Goal: Contribute content: Contribute content

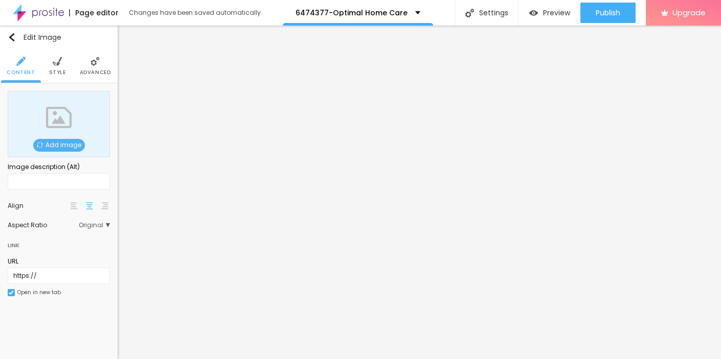
click at [58, 143] on span "Add image" at bounding box center [59, 145] width 52 height 13
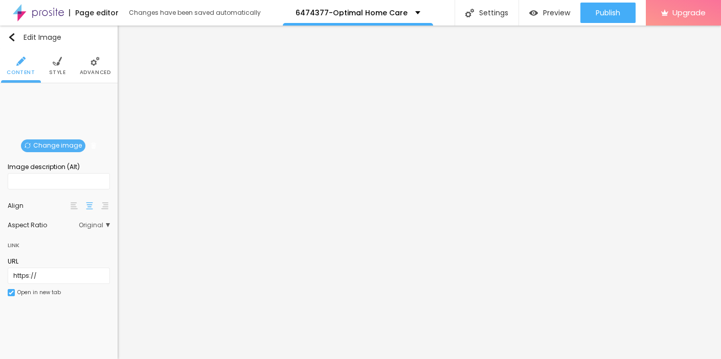
click at [58, 61] on img at bounding box center [57, 61] width 9 height 9
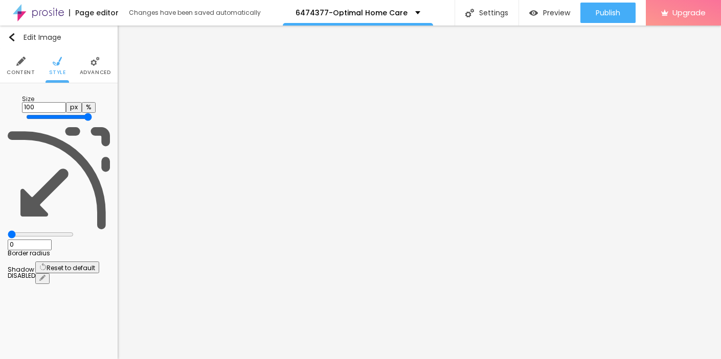
type input "95"
type input "85"
type input "75"
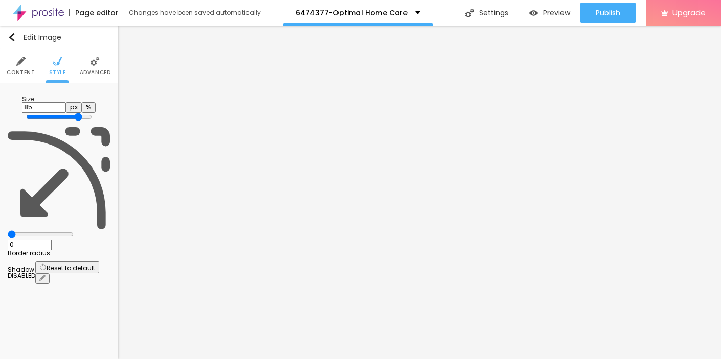
type input "75"
type input "65"
type input "55"
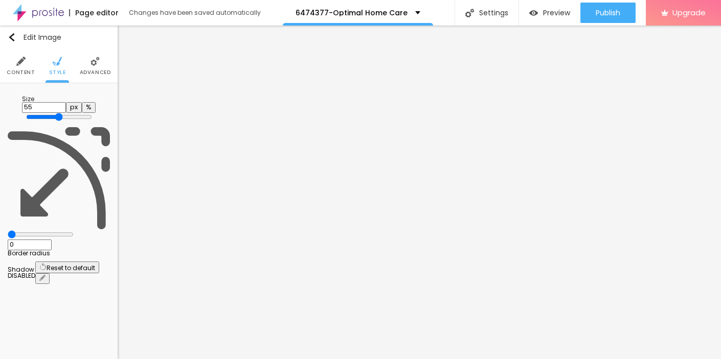
type input "40"
type input "35"
type input "25"
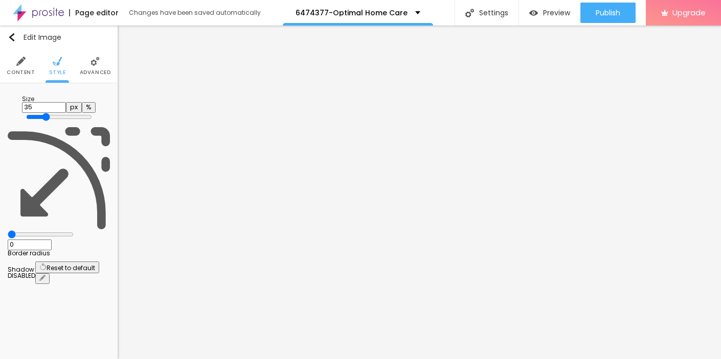
type input "25"
type input "20"
type input "10"
drag, startPoint x: 104, startPoint y: 112, endPoint x: -15, endPoint y: 112, distance: 119.6
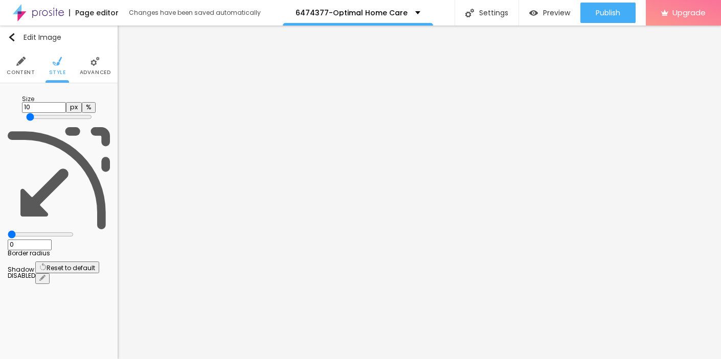
type input "10"
click at [26, 113] on input "range" at bounding box center [59, 117] width 66 height 8
click at [12, 36] on img "button" at bounding box center [12, 37] width 8 height 8
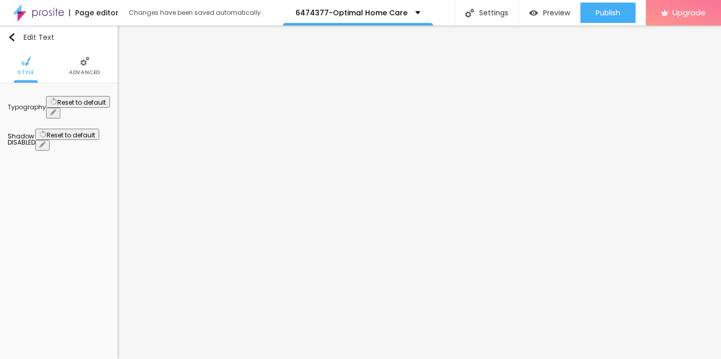
click at [56, 109] on icon "button" at bounding box center [53, 112] width 6 height 6
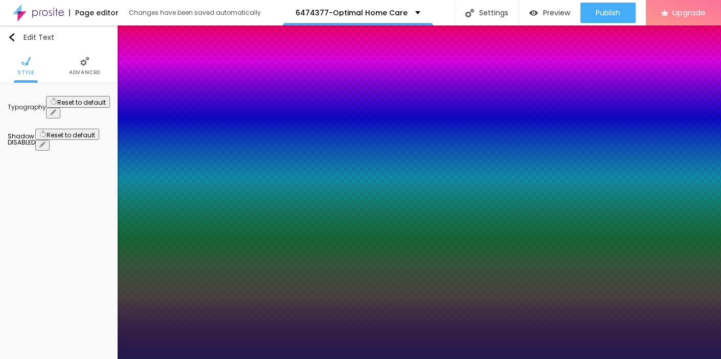
type input "1"
type input "17"
type input "1"
type input "21"
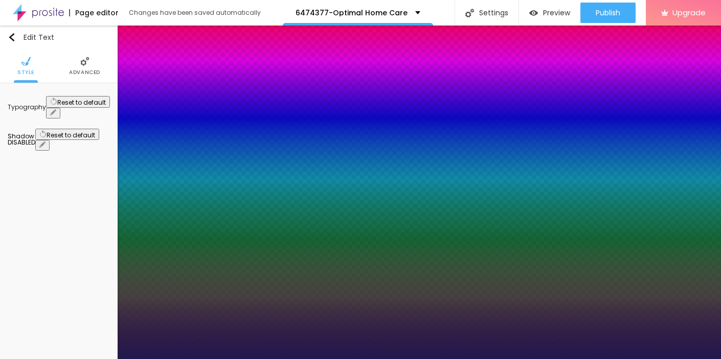
type input "21"
type input "1"
type input "22"
type input "1"
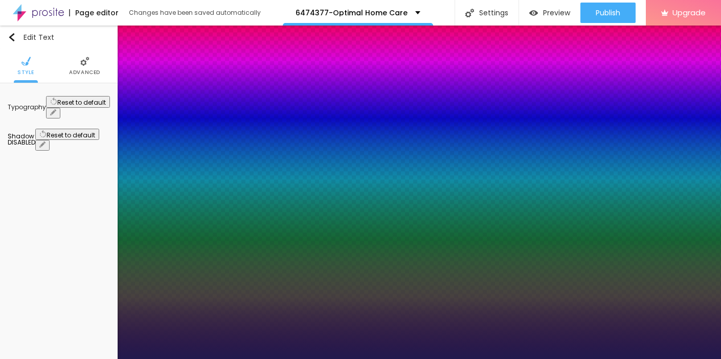
type input "23"
type input "1"
type input "24"
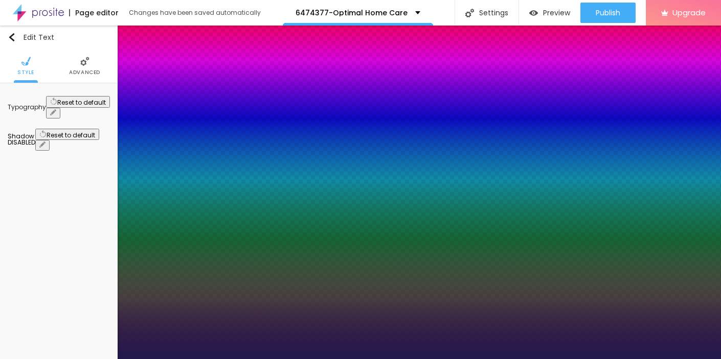
type input "1"
type input "25"
type input "1"
type input "26"
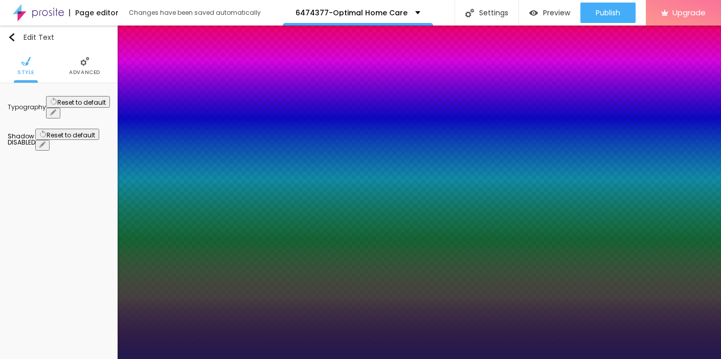
type input "26"
type input "1"
type input "27"
type input "1"
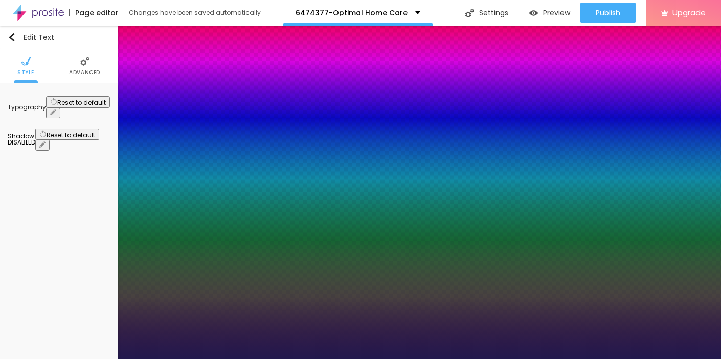
type input "28"
type input "1"
type input "29"
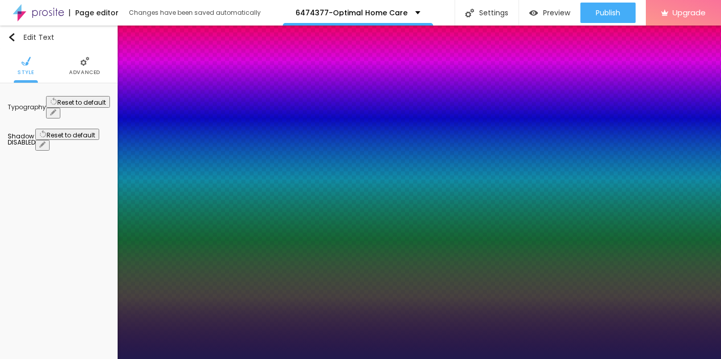
type input "1"
type input "30"
type input "1"
type input "29"
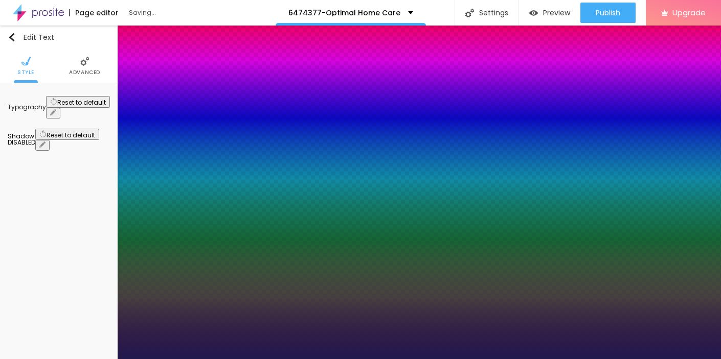
type input "29"
type input "1"
type input "28"
type input "1"
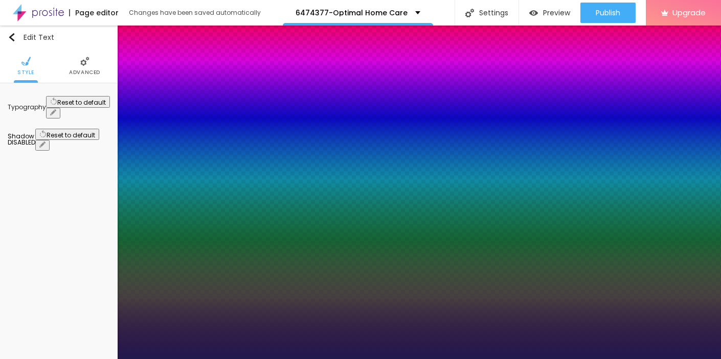
type input "27"
type input "1"
type input "26"
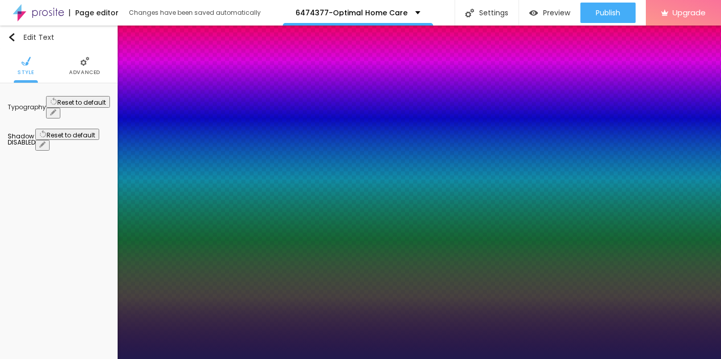
type input "1"
type input "25"
type input "1"
drag, startPoint x: 138, startPoint y: 176, endPoint x: 145, endPoint y: 176, distance: 7.7
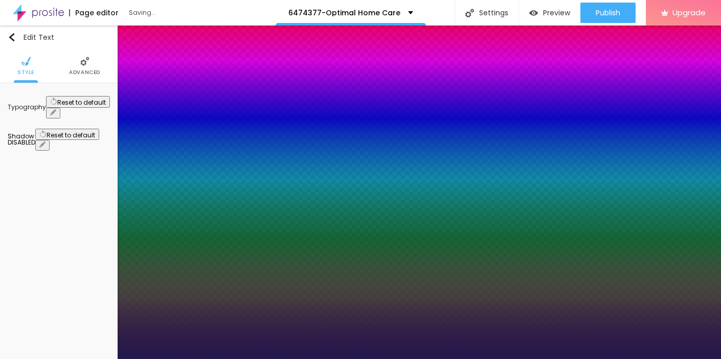
type input "25"
click at [340, 359] on div at bounding box center [360, 359] width 721 height 0
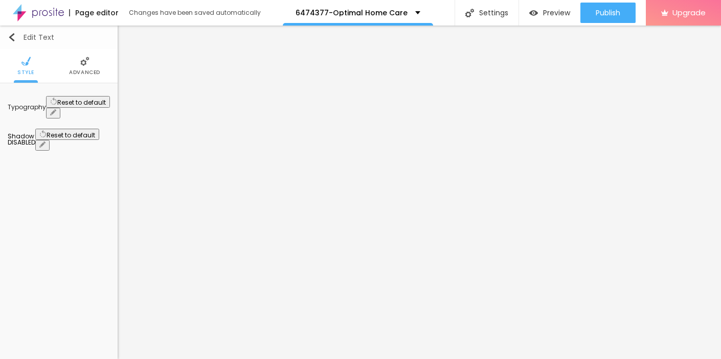
click at [13, 35] on img "button" at bounding box center [12, 37] width 8 height 8
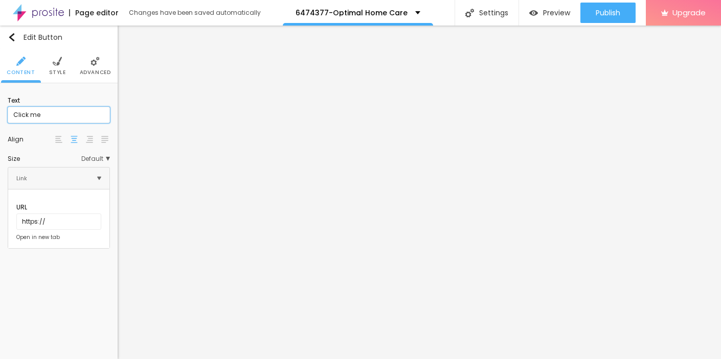
drag, startPoint x: 46, startPoint y: 118, endPoint x: 3, endPoint y: 118, distance: 42.9
click at [8, 118] on input "Click me" at bounding box center [59, 115] width 102 height 16
paste input "→ VIEW DOCUMENT HERE"
type input "→ VIEW DOCUMENT HERE"
drag, startPoint x: 46, startPoint y: 218, endPoint x: 6, endPoint y: 217, distance: 40.4
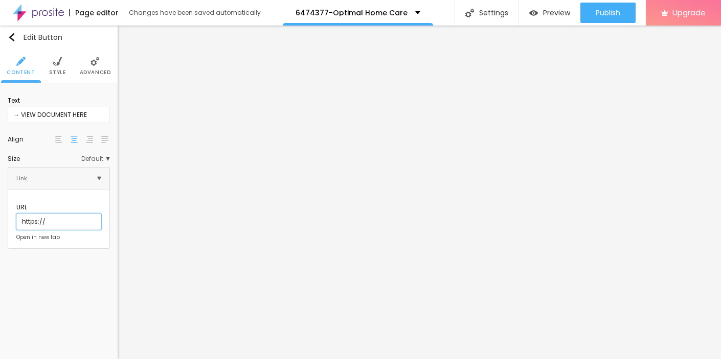
click at [16, 217] on input "https://" at bounding box center [58, 222] width 85 height 16
paste input "[DOMAIN_NAME][URL]"
type input "[URL][DOMAIN_NAME]"
click at [54, 69] on li "Style" at bounding box center [57, 66] width 17 height 34
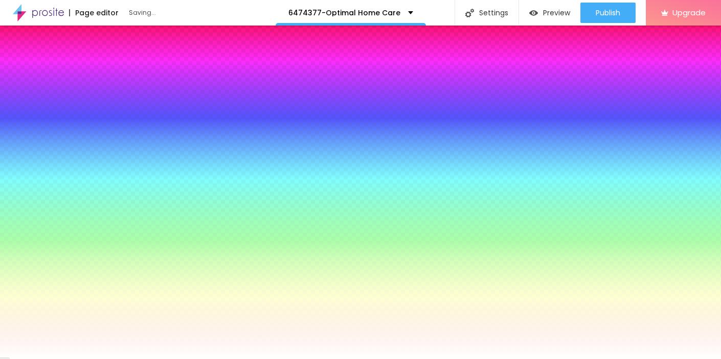
click at [55, 138] on icon "button" at bounding box center [53, 140] width 4 height 4
type input "17"
type input "18"
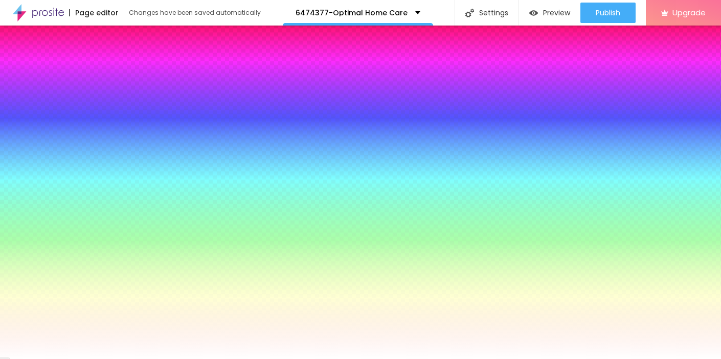
type input "19"
type input "20"
type input "21"
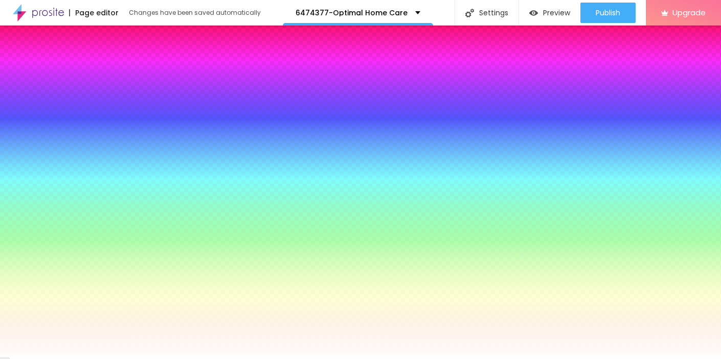
type input "21"
type input "22"
drag, startPoint x: 156, startPoint y: 199, endPoint x: 174, endPoint y: 198, distance: 17.9
type input "22"
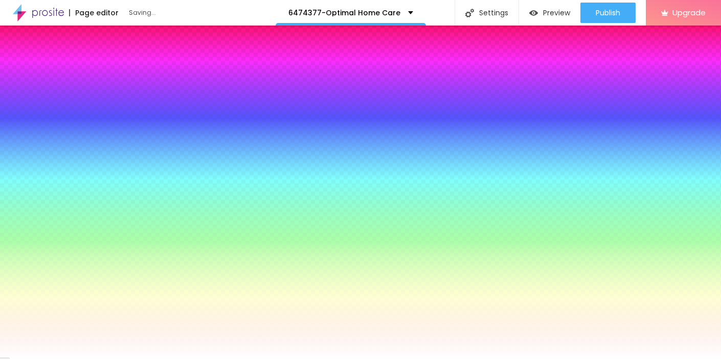
click at [337, 359] on div at bounding box center [360, 359] width 721 height 0
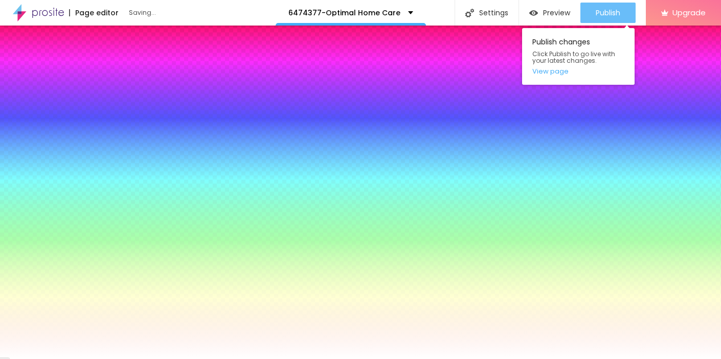
click at [594, 12] on button "Publish" at bounding box center [607, 13] width 55 height 20
